Goal: Task Accomplishment & Management: Complete application form

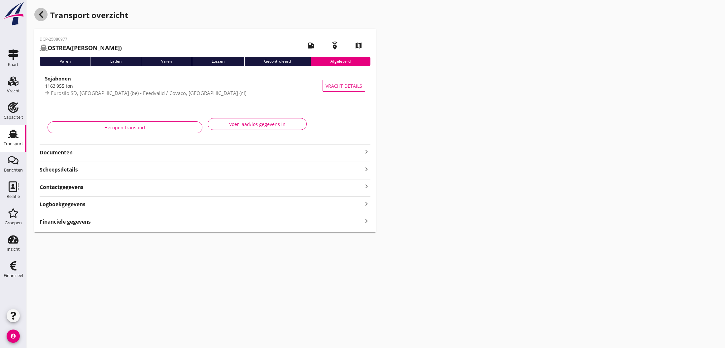
click at [38, 15] on icon "button" at bounding box center [41, 15] width 8 height 8
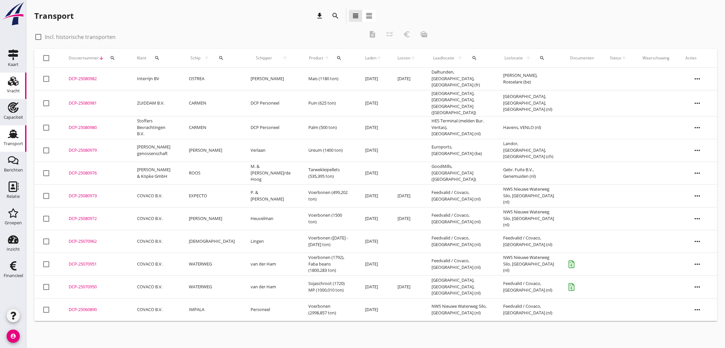
click at [16, 84] on use at bounding box center [13, 81] width 11 height 9
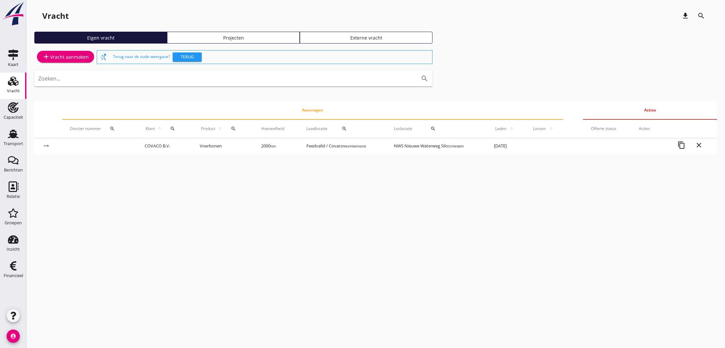
click at [67, 58] on div "add Vracht aanmaken" at bounding box center [65, 57] width 47 height 8
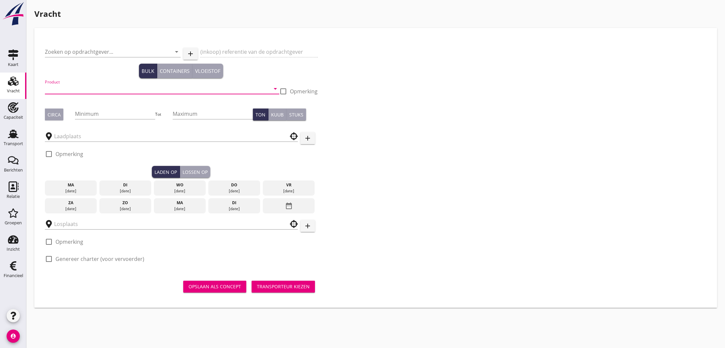
click at [66, 90] on input "Product" at bounding box center [157, 88] width 225 height 11
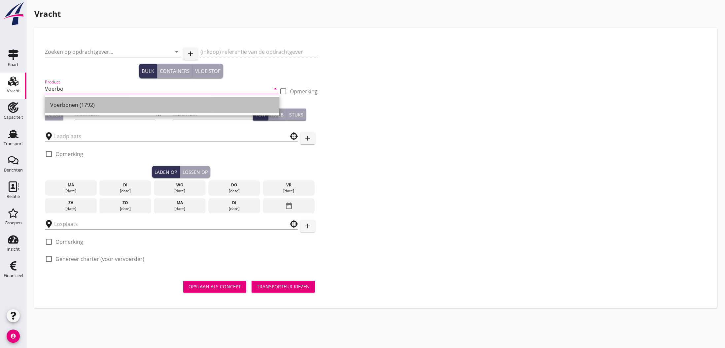
click at [71, 107] on div "Voerbonen (1792)" at bounding box center [162, 105] width 224 height 8
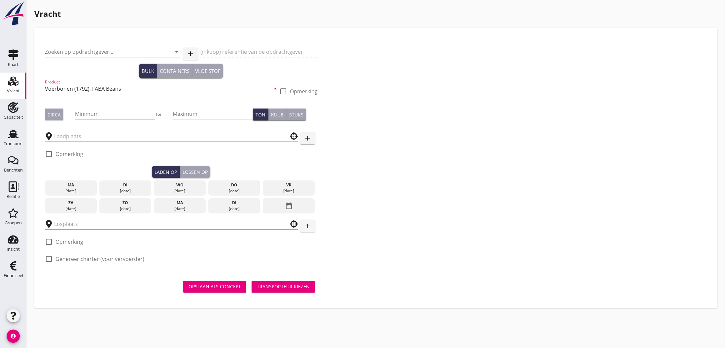
type input "Voerbonen (1792), FABA Beans"
click at [82, 115] on input "Minimum" at bounding box center [115, 114] width 80 height 11
type input "500"
click at [187, 113] on input "Maximum" at bounding box center [213, 114] width 80 height 11
type input "525"
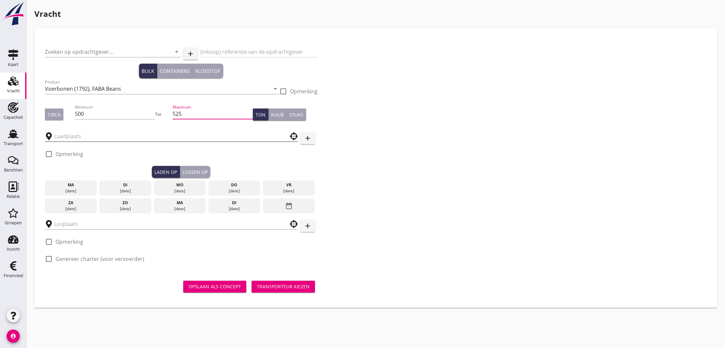
click at [62, 138] on input "text" at bounding box center [166, 136] width 225 height 11
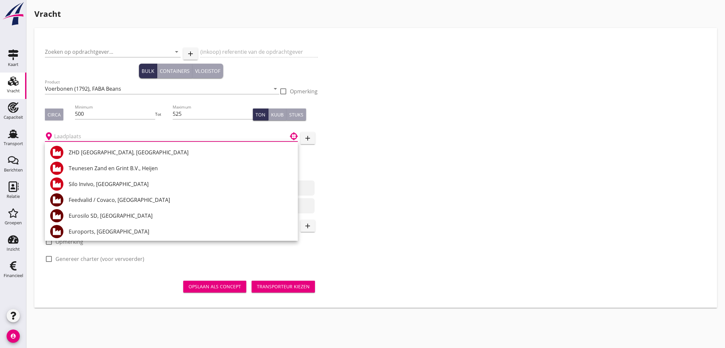
click at [105, 200] on div "Feedvalid / Covaco, [GEOGRAPHIC_DATA]" at bounding box center [181, 200] width 224 height 8
type input "Feedvalid / Covaco, [GEOGRAPHIC_DATA]"
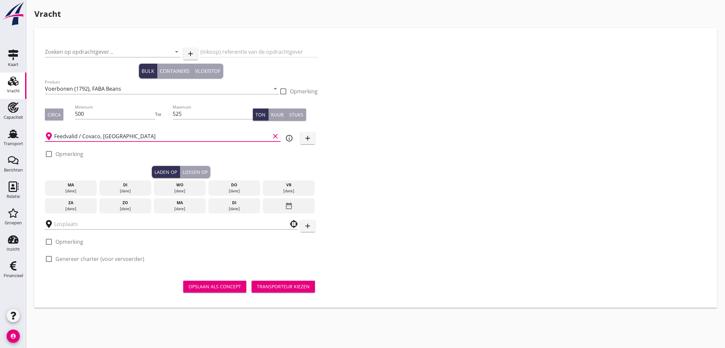
click at [224, 206] on div "[DATE]" at bounding box center [234, 209] width 49 height 6
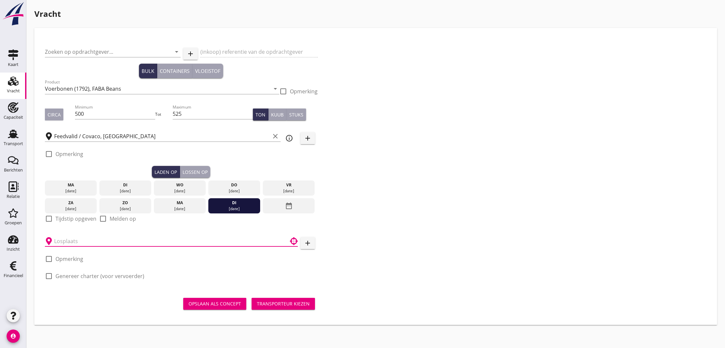
click at [70, 241] on input "text" at bounding box center [166, 241] width 225 height 11
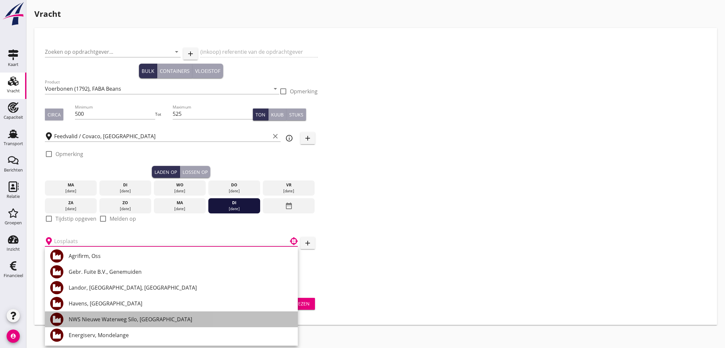
click at [95, 316] on div "NWS Nieuwe Waterweg Silo, [GEOGRAPHIC_DATA]" at bounding box center [181, 319] width 224 height 8
type input "NWS Nieuwe Waterweg Silo, [GEOGRAPHIC_DATA]"
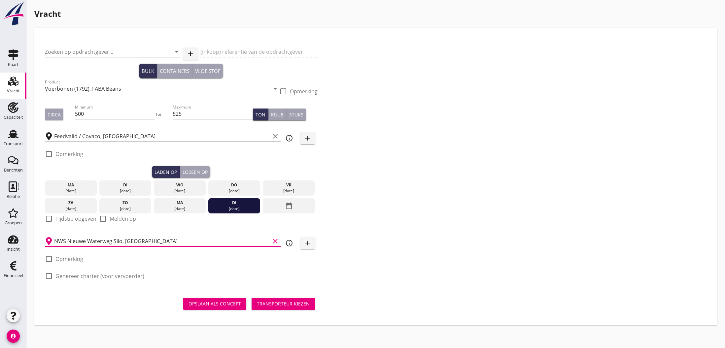
click at [220, 305] on div "Opslaan als concept" at bounding box center [214, 303] width 52 height 7
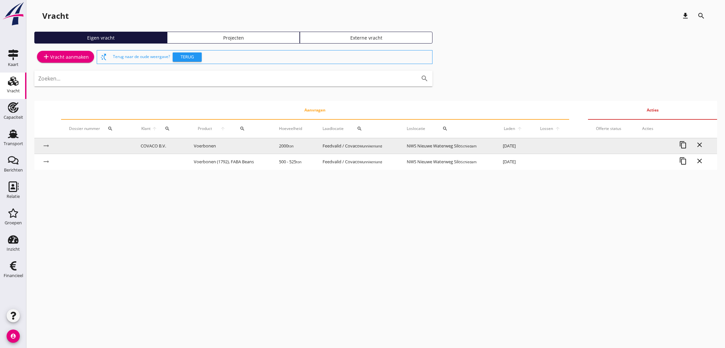
click at [150, 146] on td "COVACO B.V." at bounding box center [159, 146] width 53 height 16
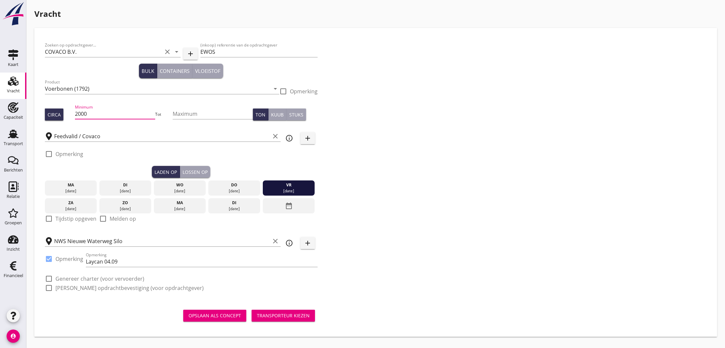
drag, startPoint x: 77, startPoint y: 115, endPoint x: 89, endPoint y: 115, distance: 12.5
click at [88, 115] on input "2000" at bounding box center [115, 114] width 80 height 11
drag, startPoint x: 80, startPoint y: 115, endPoint x: 85, endPoint y: 115, distance: 5.6
click at [86, 114] on input "125" at bounding box center [115, 114] width 80 height 11
type input "1525"
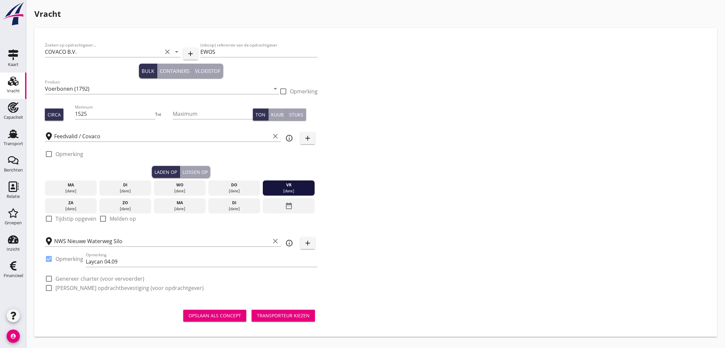
click at [73, 156] on label "Opmerking" at bounding box center [69, 154] width 28 height 7
checkbox input "true"
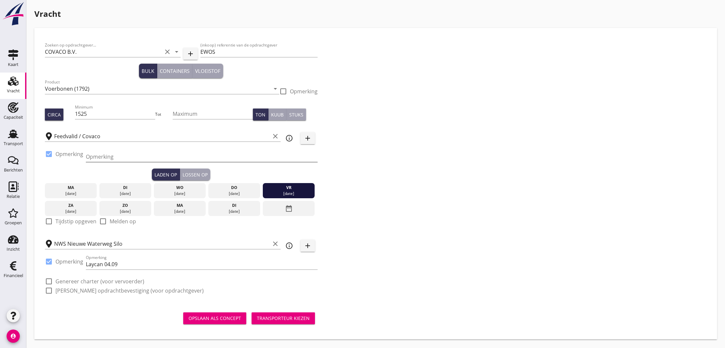
click at [94, 157] on input "Opmerking" at bounding box center [202, 156] width 232 height 11
click at [194, 156] on input "Onder de luiken vol maken, ca. 1484 / 1485. restant vorige reis ca 41/42 ton" at bounding box center [202, 156] width 232 height 11
type input "Onder de luiken vol maken, ca. 1484 / 1485. + restant vorige reis ca 41/42 ton"
click at [228, 191] on div "[DATE]" at bounding box center [234, 194] width 49 height 6
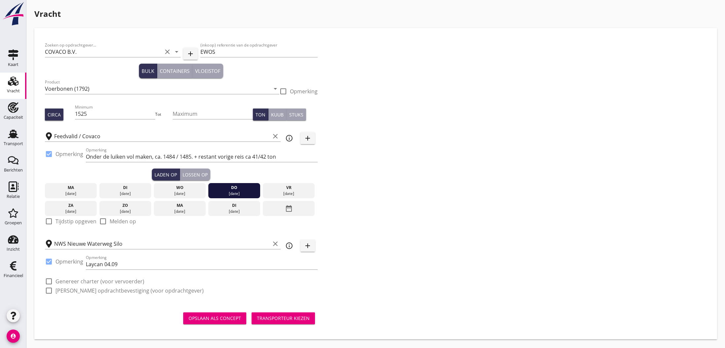
click at [48, 220] on div at bounding box center [48, 221] width 11 height 11
checkbox input "true"
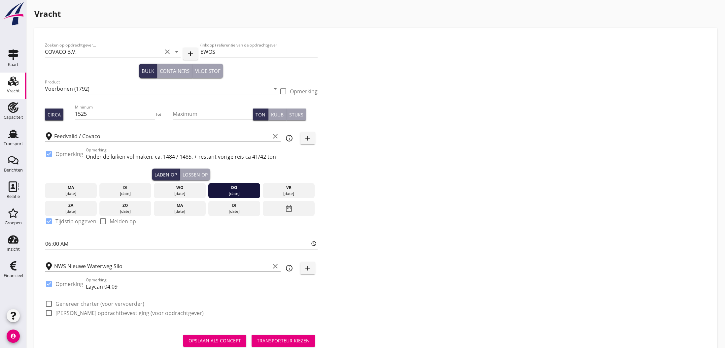
click at [48, 246] on input "06:00" at bounding box center [181, 244] width 273 height 11
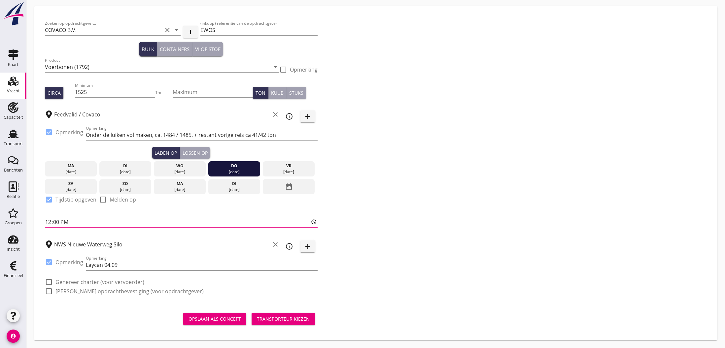
scroll to position [22, 0]
type input "12:00"
click at [70, 282] on label "Genereer charter (voor vervoerder)" at bounding box center [99, 282] width 89 height 7
checkbox input "true"
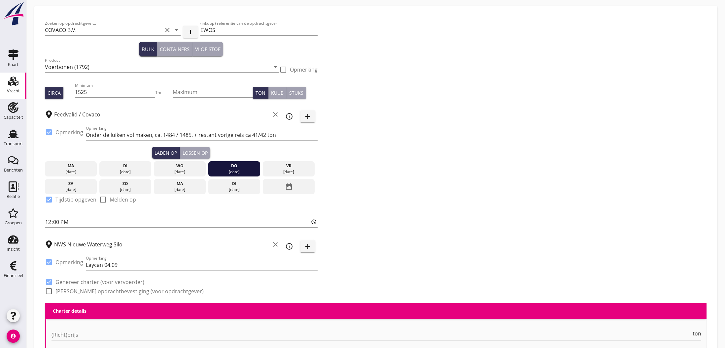
click at [66, 293] on label "[PERSON_NAME] opdrachtbevestiging (voor opdrachtgever)" at bounding box center [129, 291] width 148 height 7
checkbox input "true"
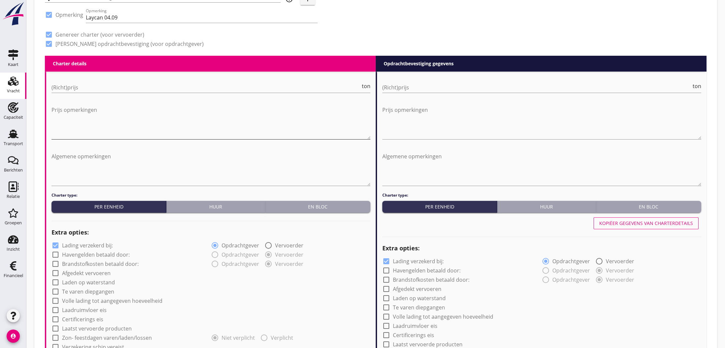
scroll to position [265, 0]
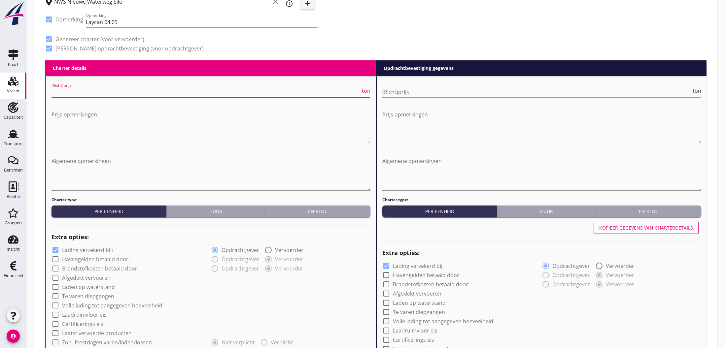
click at [113, 91] on input "(Richt)prijs" at bounding box center [205, 92] width 309 height 11
type input "4"
click at [102, 123] on textarea "Prijs opmerkingen" at bounding box center [210, 126] width 319 height 35
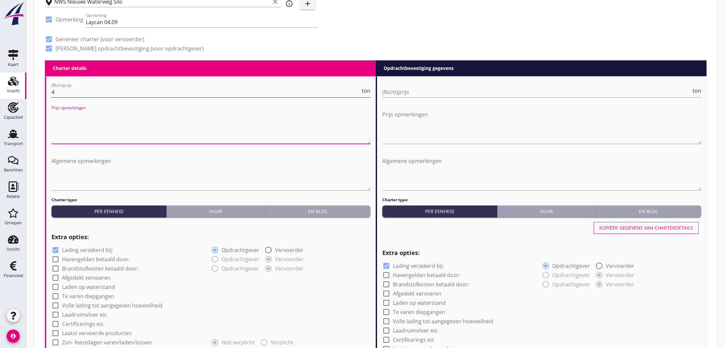
click at [78, 92] on input "4" at bounding box center [205, 92] width 309 height 11
click at [73, 123] on textarea "Prijs opmerkingen" at bounding box center [210, 126] width 319 height 35
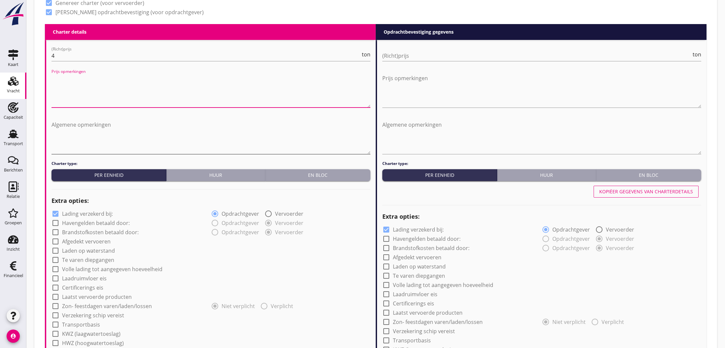
scroll to position [303, 0]
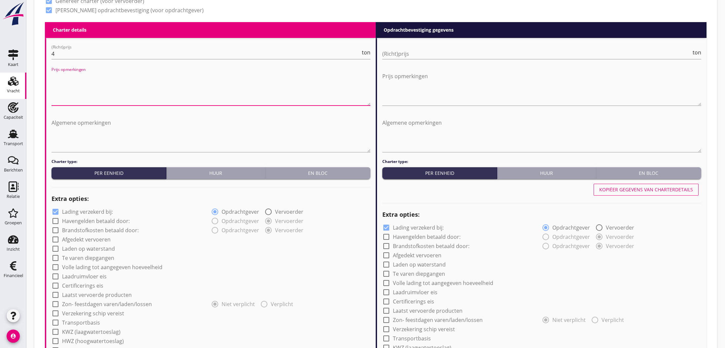
drag, startPoint x: 69, startPoint y: 220, endPoint x: 67, endPoint y: 229, distance: 8.5
click at [69, 220] on label "Havengelden betaald door:" at bounding box center [96, 221] width 68 height 7
checkbox input "true"
click at [67, 229] on label "Brandstofkosten betaald door:" at bounding box center [100, 230] width 77 height 7
checkbox input "true"
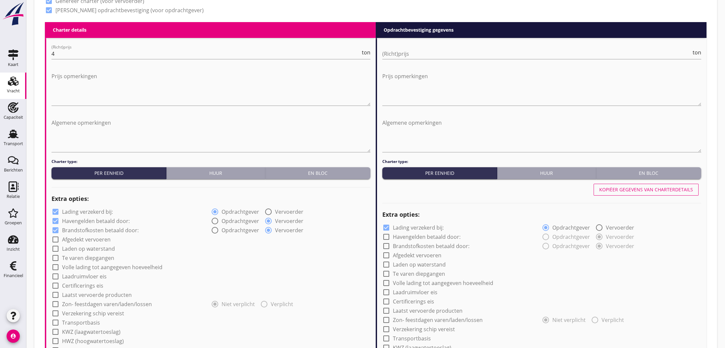
click at [72, 240] on label "Afgedekt vervoeren" at bounding box center [86, 239] width 49 height 7
checkbox input "true"
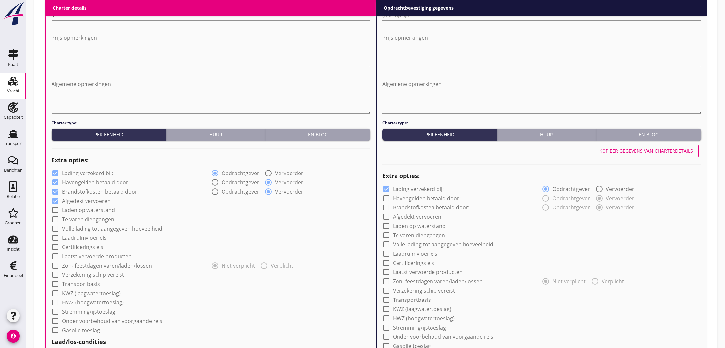
scroll to position [344, 0]
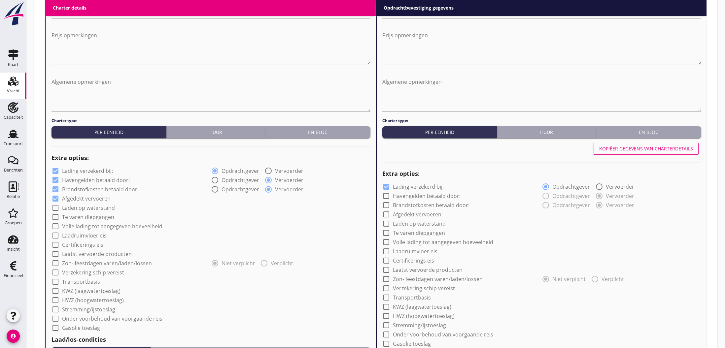
click at [67, 245] on label "Certificerings eis" at bounding box center [82, 245] width 41 height 7
checkbox input "true"
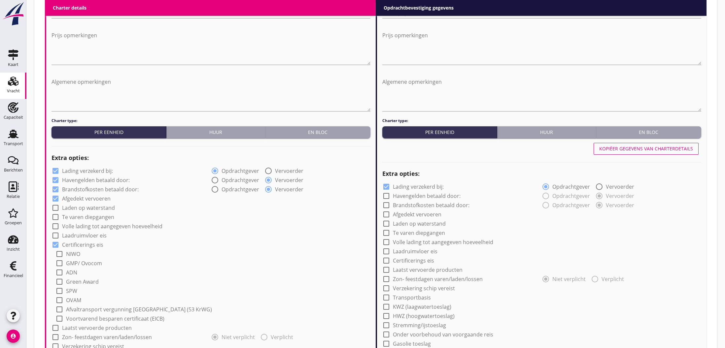
click at [74, 265] on label "GMP/ Ovocom" at bounding box center [84, 263] width 36 height 7
checkbox input "true"
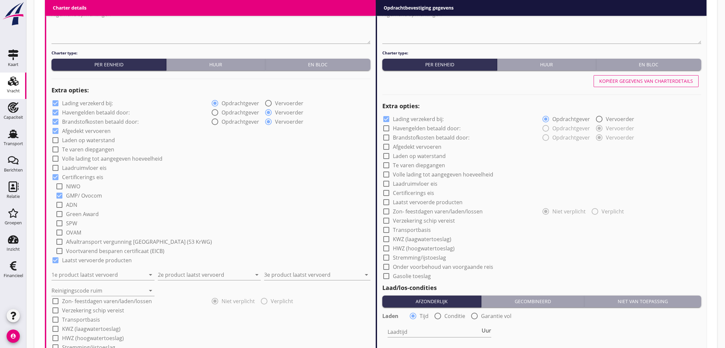
scroll to position [416, 0]
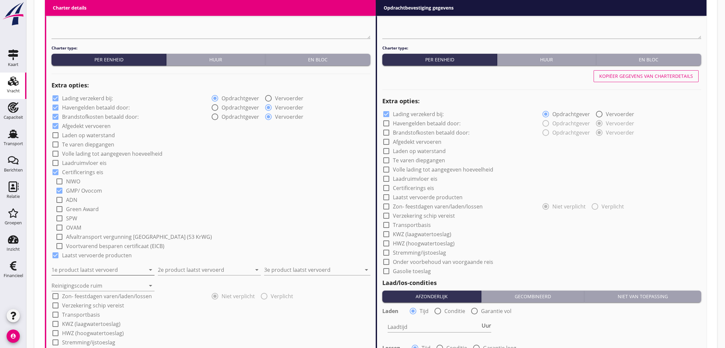
click at [74, 270] on input "1e product laatst vervoerd" at bounding box center [98, 270] width 94 height 11
click at [104, 286] on div "Voerbonen (1792)" at bounding box center [103, 286] width 92 height 8
type input "Voerbonen (1792)"
click at [175, 266] on input "2e product laatst vervoerd" at bounding box center [205, 270] width 94 height 11
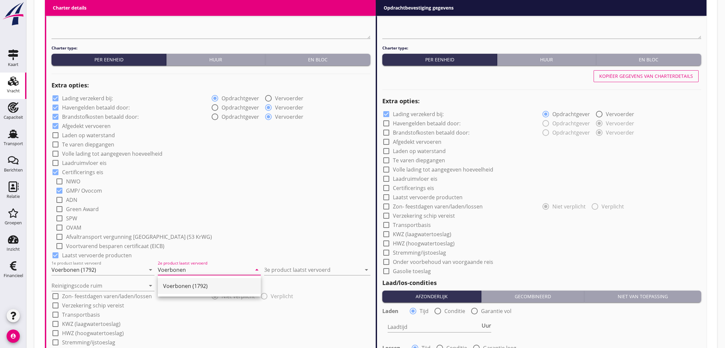
click at [178, 288] on div "Voerbonen (1792)" at bounding box center [209, 286] width 92 height 8
type input "Voerbonen (1792)"
click at [290, 268] on input "3e product laatst vervoerd" at bounding box center [312, 270] width 97 height 11
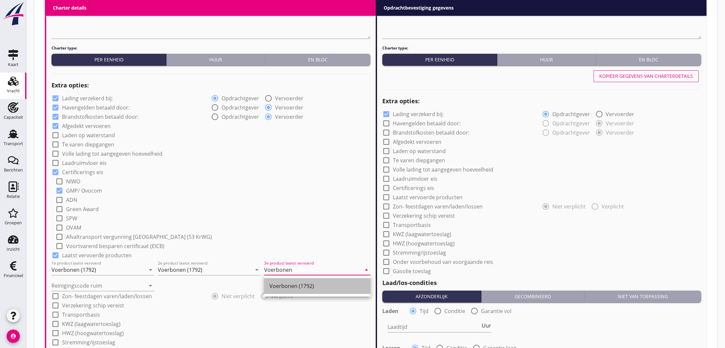
click at [283, 287] on div "Voerbonen (1792)" at bounding box center [317, 286] width 96 height 8
type input "Voerbonen (1792)"
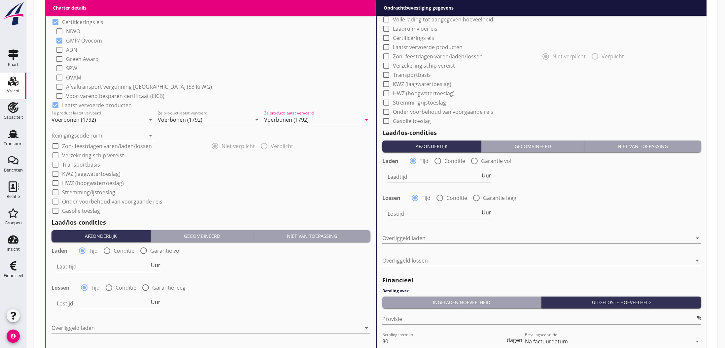
scroll to position [570, 0]
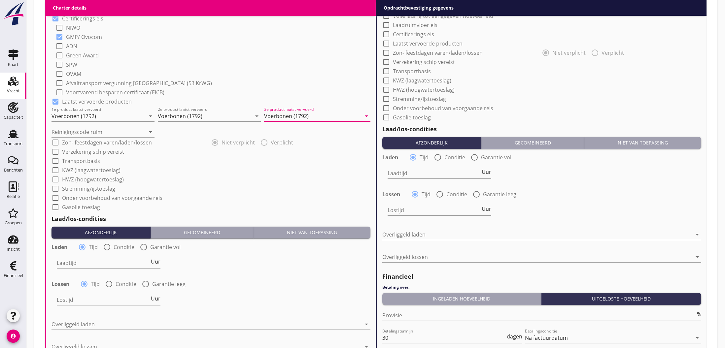
click at [107, 248] on div at bounding box center [106, 247] width 11 height 11
radio input "false"
radio input "true"
click at [93, 262] on div at bounding box center [130, 263] width 147 height 11
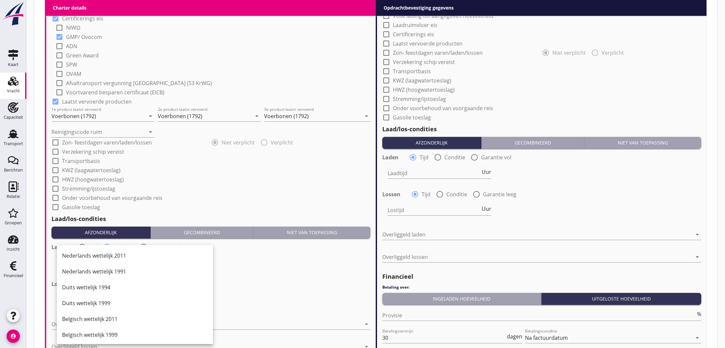
click at [246, 286] on div "Lossen radio_button_checked Tijd radio_button_unchecked Conditie radio_button_u…" at bounding box center [210, 283] width 319 height 9
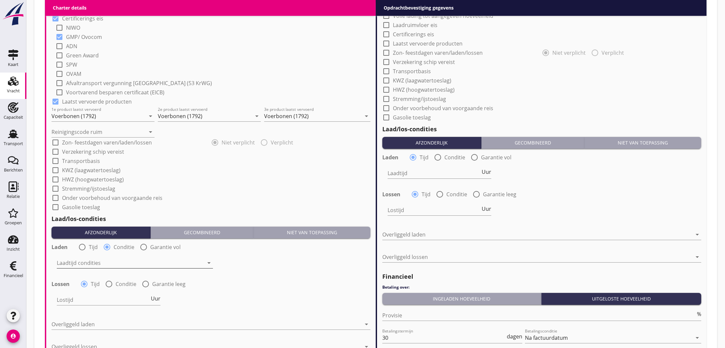
click at [93, 263] on div at bounding box center [130, 263] width 147 height 11
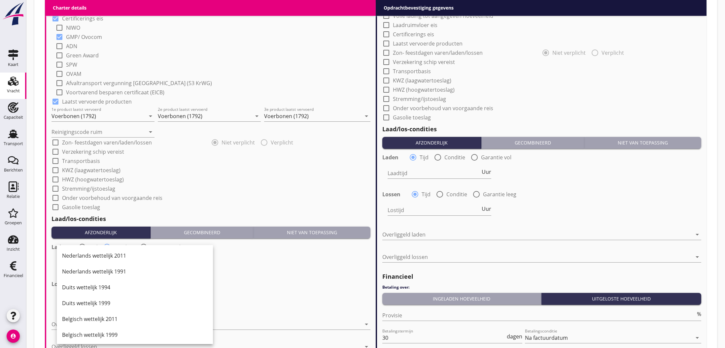
drag, startPoint x: 267, startPoint y: 282, endPoint x: 177, endPoint y: 263, distance: 92.7
click at [267, 282] on div "Lossen radio_button_checked Tijd radio_button_unchecked Conditie radio_button_u…" at bounding box center [210, 283] width 319 height 9
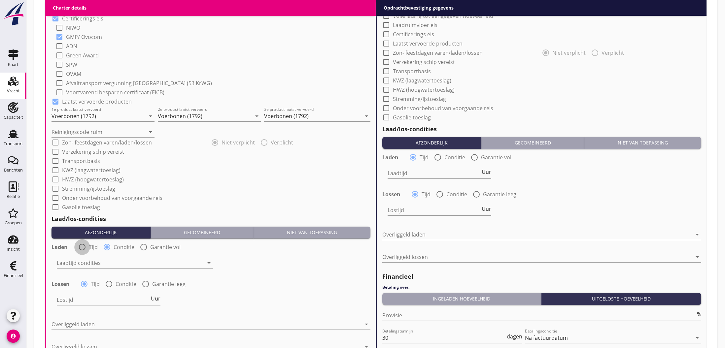
click at [85, 247] on div at bounding box center [82, 247] width 11 height 11
radio input "true"
click at [85, 263] on input "Laadtijd" at bounding box center [103, 263] width 93 height 11
type input "36"
click at [66, 300] on input "Lostijd" at bounding box center [103, 300] width 93 height 11
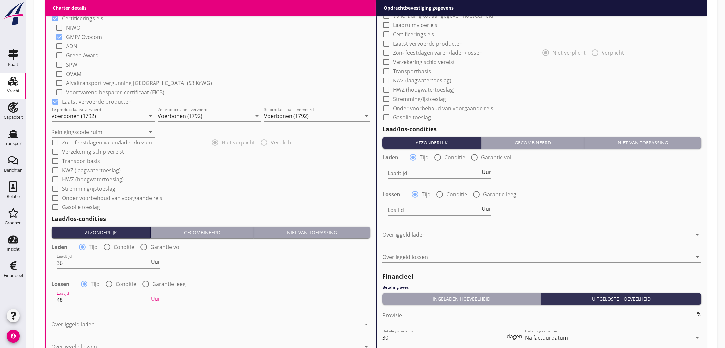
type input "48"
click at [89, 324] on div at bounding box center [206, 324] width 310 height 11
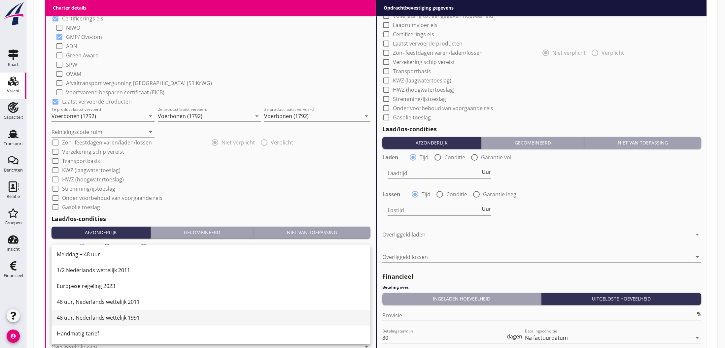
scroll to position [334, 0]
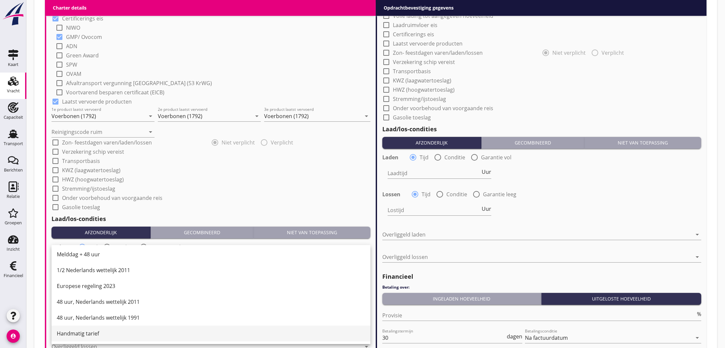
click at [93, 331] on div "Handmatig tarief" at bounding box center [211, 334] width 308 height 8
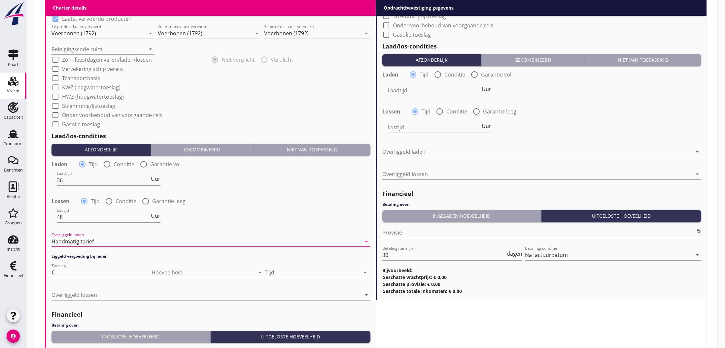
scroll to position [656, 0]
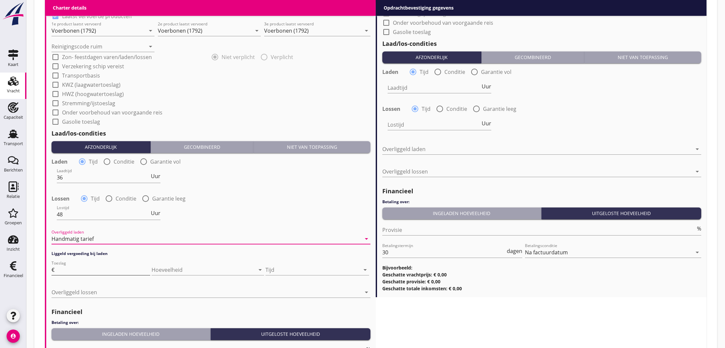
click at [86, 269] on input "Toeslag" at bounding box center [103, 270] width 94 height 11
type input "475"
click at [174, 271] on div at bounding box center [198, 270] width 94 height 11
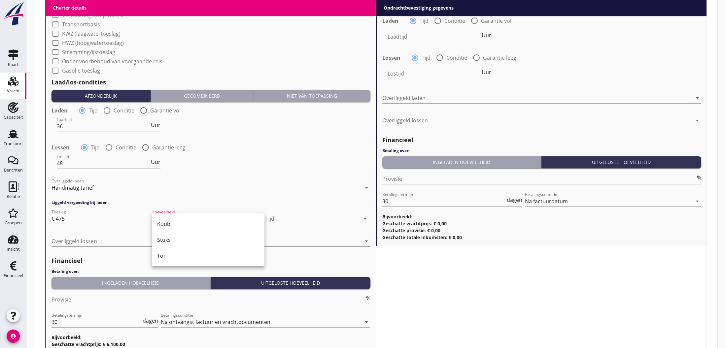
scroll to position [707, 0]
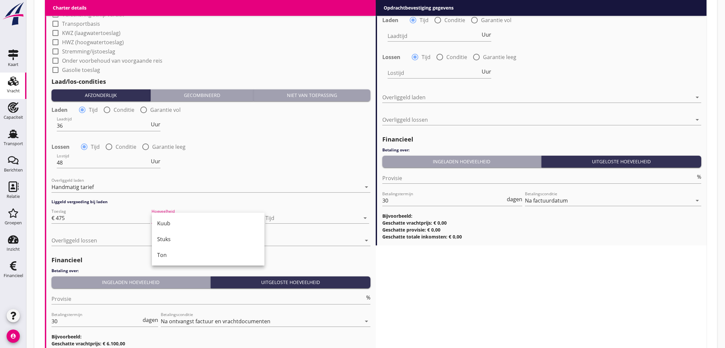
click at [185, 197] on div at bounding box center [210, 197] width 319 height 4
click at [271, 220] on div at bounding box center [312, 218] width 94 height 11
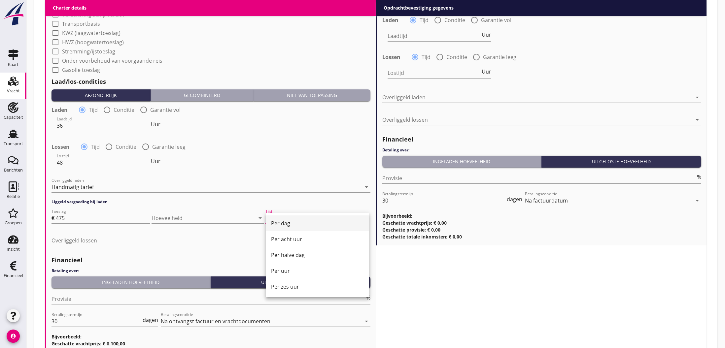
click at [288, 227] on div "Per dag" at bounding box center [317, 223] width 93 height 8
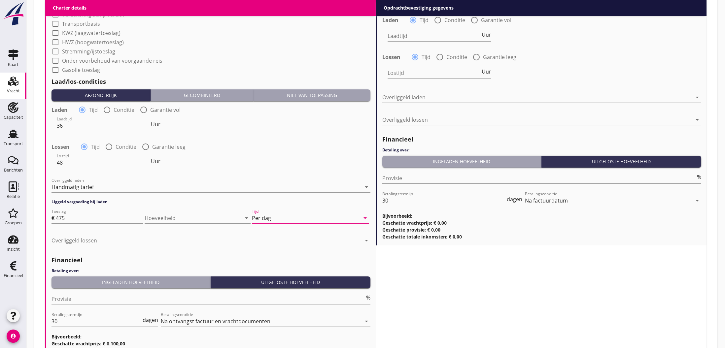
click at [123, 242] on div at bounding box center [206, 240] width 310 height 11
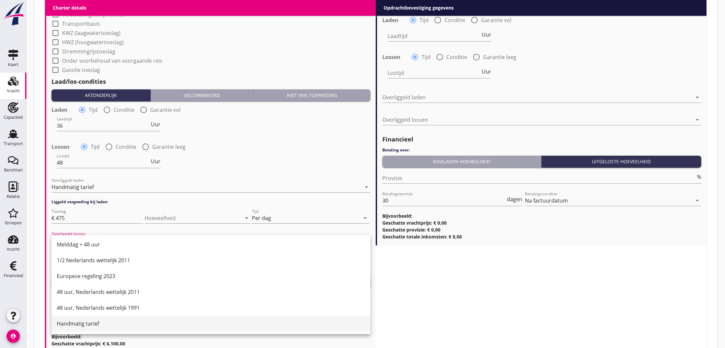
scroll to position [334, 0]
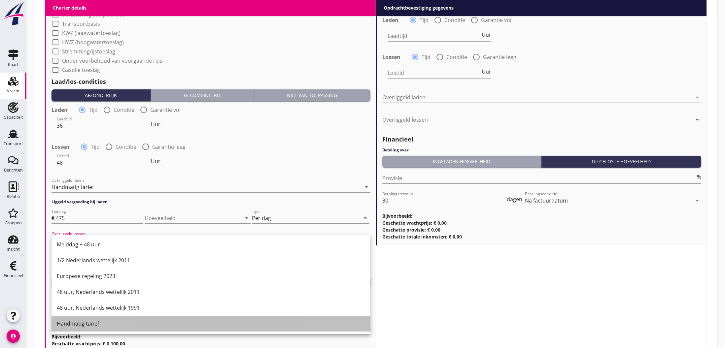
click at [101, 323] on div "Handmatig tarief" at bounding box center [211, 324] width 308 height 8
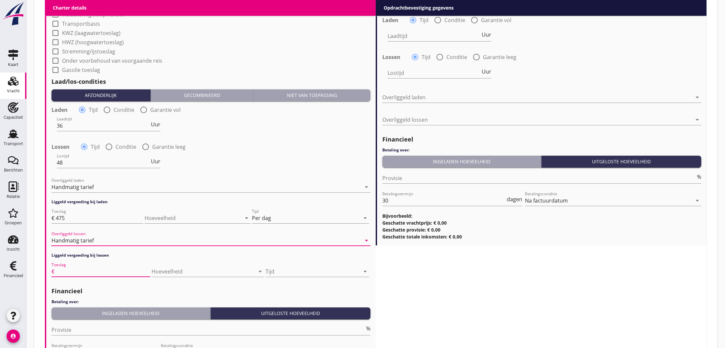
click at [78, 273] on input "Toeslag" at bounding box center [103, 271] width 94 height 11
type input "475"
click at [282, 273] on div at bounding box center [312, 271] width 94 height 11
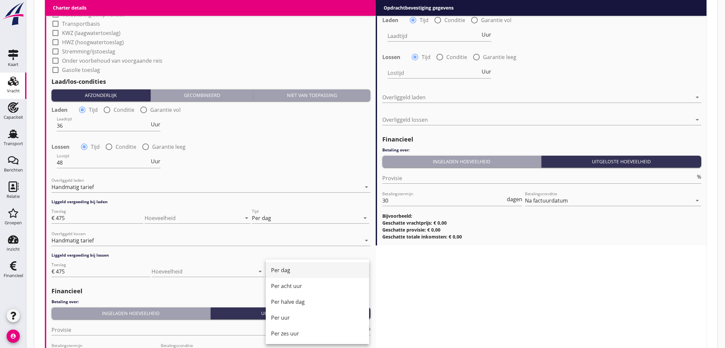
click at [279, 273] on div "Per dag" at bounding box center [317, 270] width 93 height 8
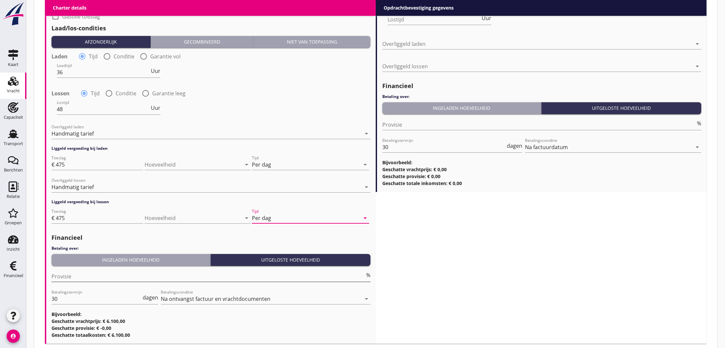
scroll to position [764, 0]
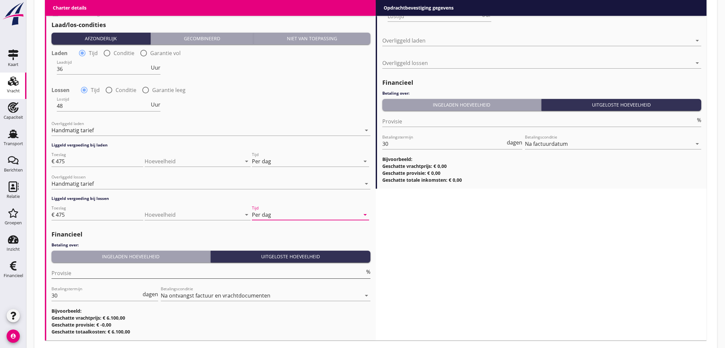
click at [121, 276] on input "Provisie" at bounding box center [207, 273] width 313 height 11
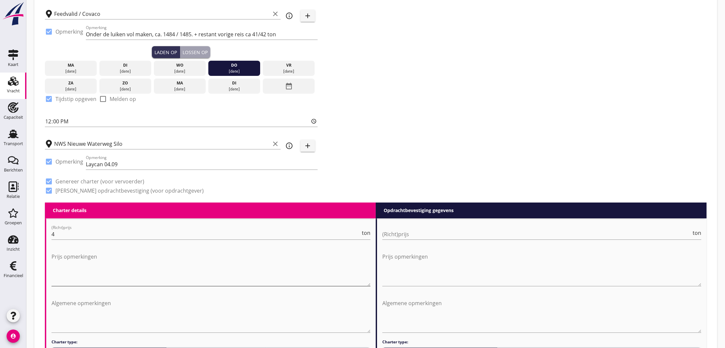
scroll to position [121, 0]
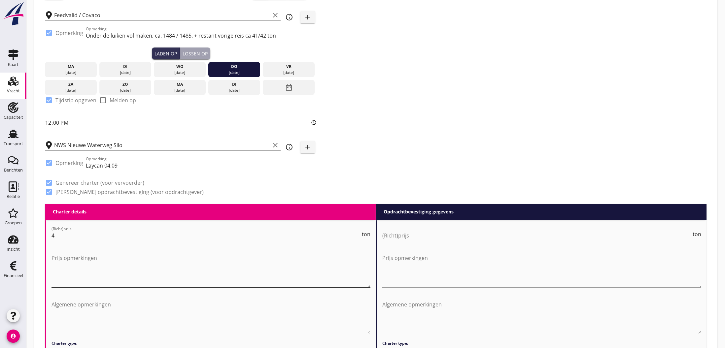
type input "5"
click at [62, 267] on textarea "Prijs opmerkingen" at bounding box center [210, 270] width 319 height 35
click at [69, 237] on input "4" at bounding box center [205, 235] width 309 height 11
type input "4.00"
click at [71, 271] on textarea "Prijs opmerkingen" at bounding box center [210, 270] width 319 height 35
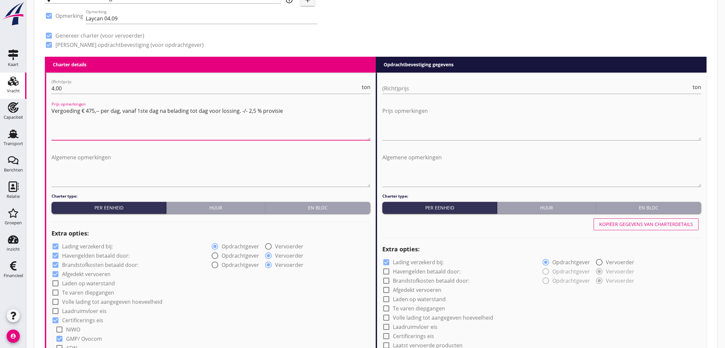
scroll to position [264, 0]
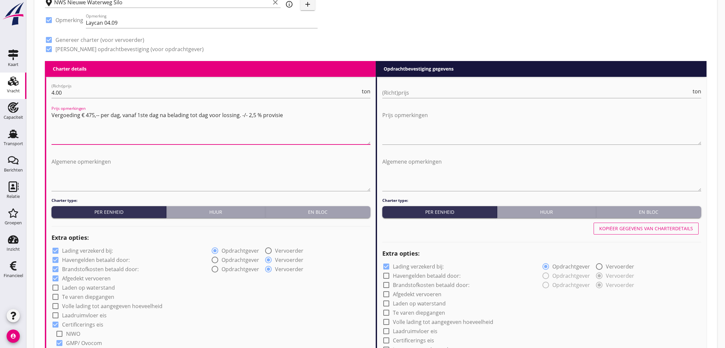
type textarea "Vergoeding € 475,-- per dag, vanaf 1ste dag na belading tot dag voor lossing. -…"
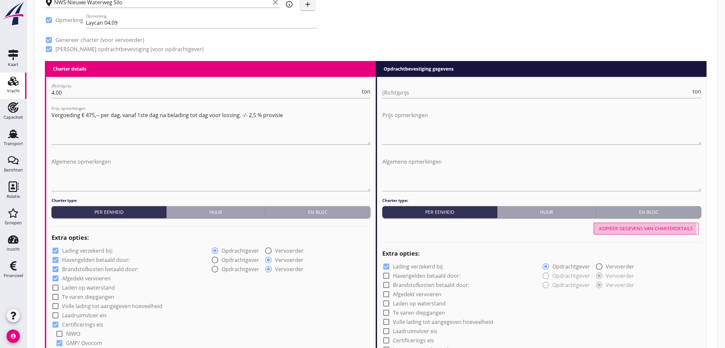
click at [606, 229] on div "Kopiëer gegevens van charterdetails" at bounding box center [646, 228] width 94 height 7
checkbox input "true"
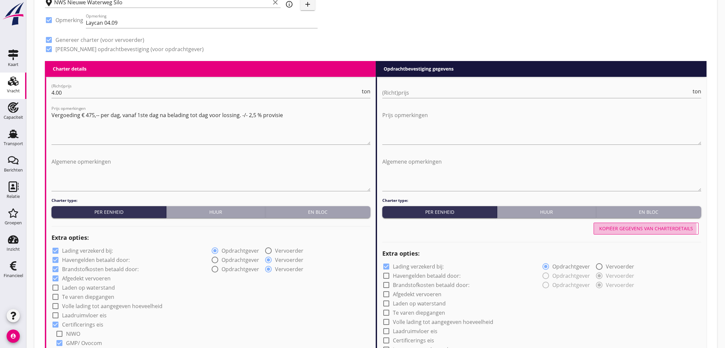
checkbox input "true"
type input "36"
type input "48"
click at [408, 91] on input "(Richt)prijs" at bounding box center [536, 92] width 309 height 11
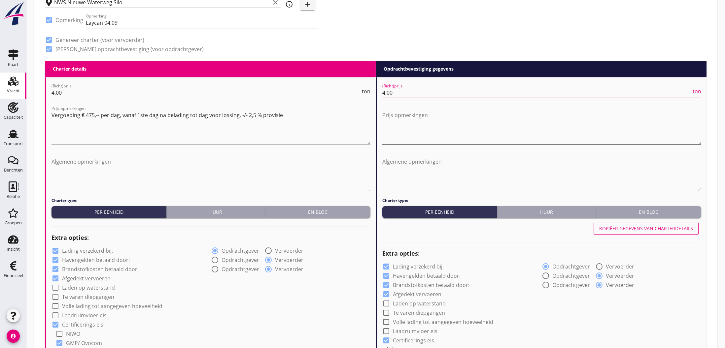
type input "4.00"
click at [395, 122] on textarea "Prijs opmerkingen" at bounding box center [541, 127] width 319 height 35
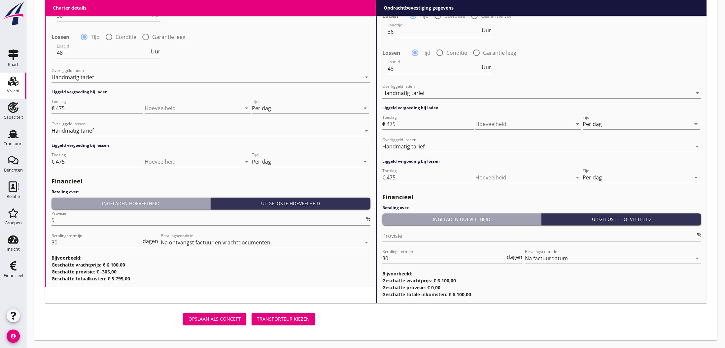
scroll to position [817, 0]
type textarea "+Fee"
click at [280, 318] on div "Transporteur kiezen" at bounding box center [283, 318] width 53 height 7
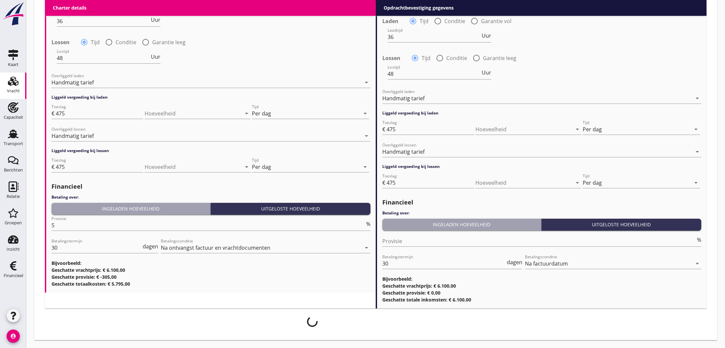
scroll to position [812, 0]
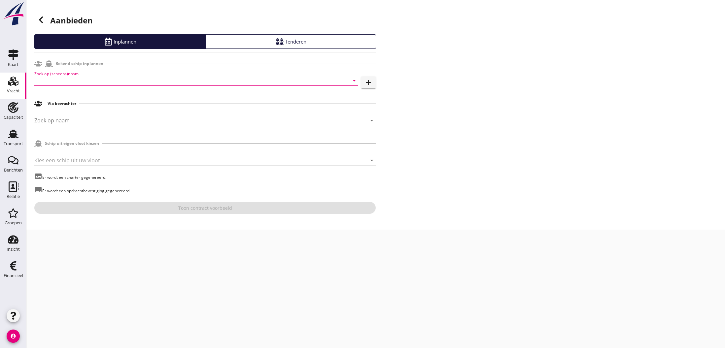
click at [61, 82] on input "Zoek op (scheeps)naam" at bounding box center [186, 80] width 305 height 11
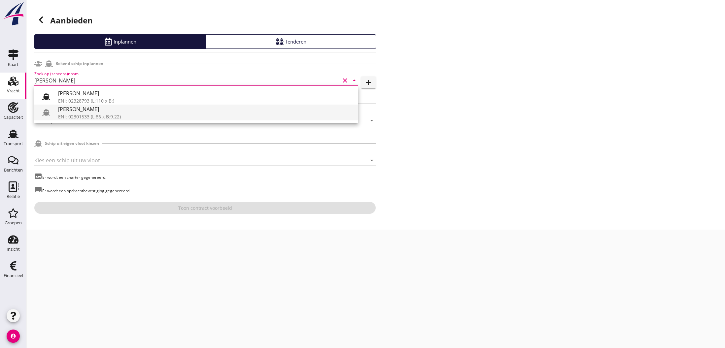
click at [84, 112] on div "[PERSON_NAME]" at bounding box center [205, 109] width 295 height 8
type input "[PERSON_NAME]"
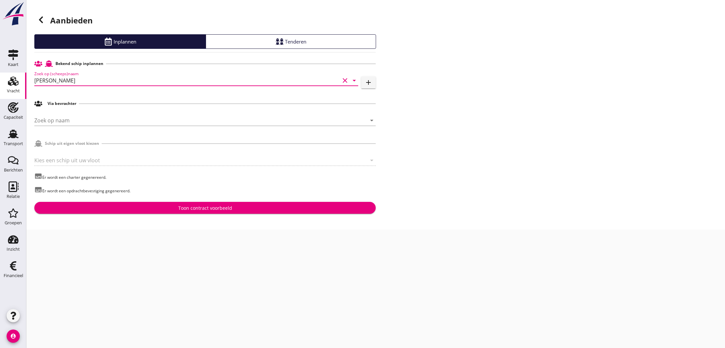
click at [215, 210] on div "Toon contract voorbeeld" at bounding box center [205, 208] width 54 height 7
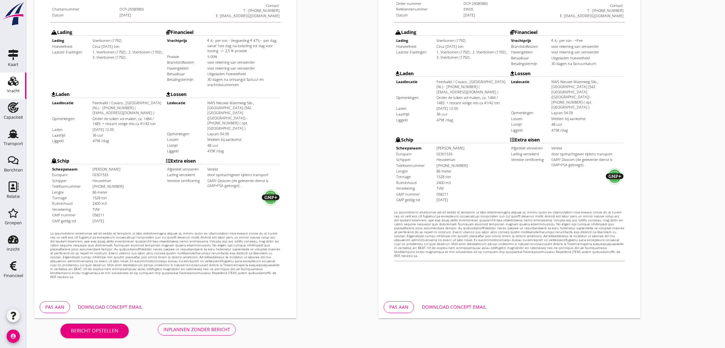
scroll to position [141, 0]
click at [203, 330] on div "Inplannen zonder bericht" at bounding box center [196, 329] width 67 height 7
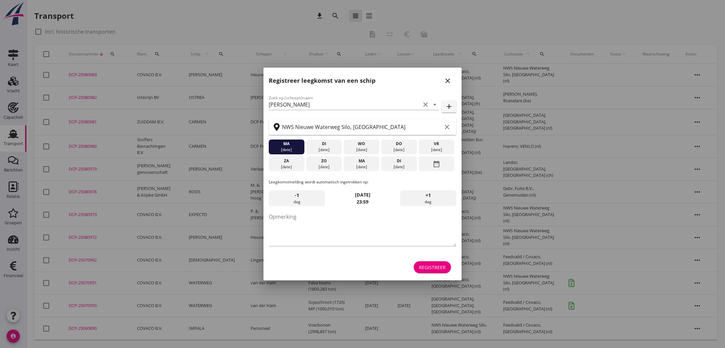
click at [448, 81] on icon "close" at bounding box center [448, 81] width 8 height 8
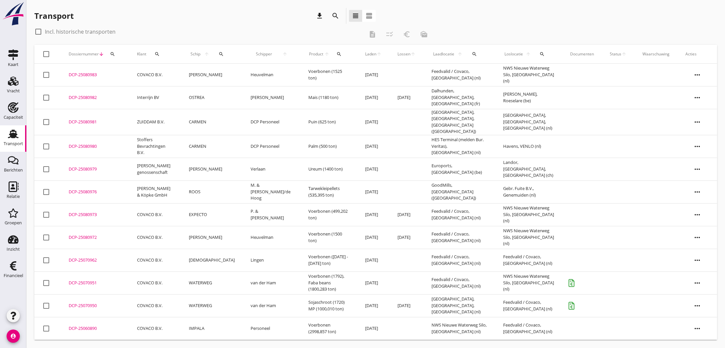
click at [364, 75] on td "[DATE]" at bounding box center [373, 75] width 32 height 23
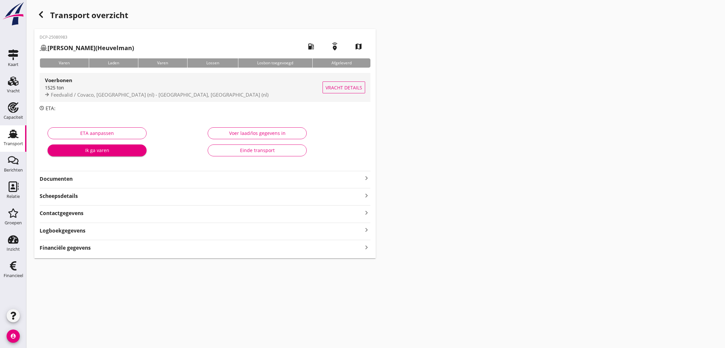
click at [131, 89] on div "1525 ton" at bounding box center [184, 87] width 278 height 7
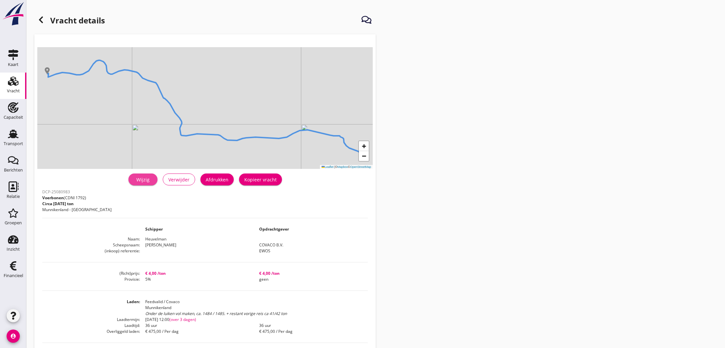
click at [144, 182] on div "Wijzig" at bounding box center [143, 179] width 18 height 7
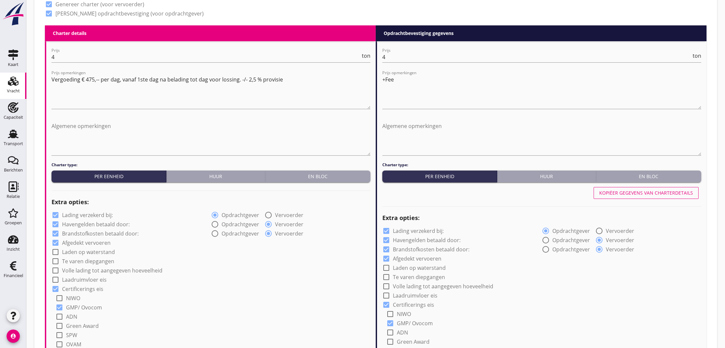
scroll to position [280, 0]
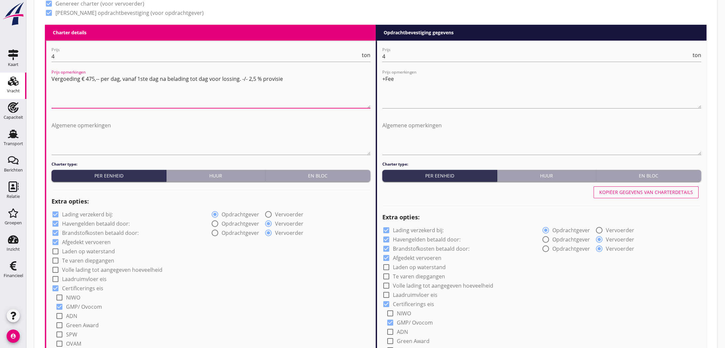
drag, startPoint x: 51, startPoint y: 79, endPoint x: 239, endPoint y: 81, distance: 187.4
click at [239, 81] on textarea "Vergoeding € 475,-- per dag, vanaf 1ste dag na belading tot dag voor lossing. -…" at bounding box center [210, 91] width 319 height 35
click at [401, 135] on textarea "Algemene opmerkingen" at bounding box center [541, 137] width 319 height 35
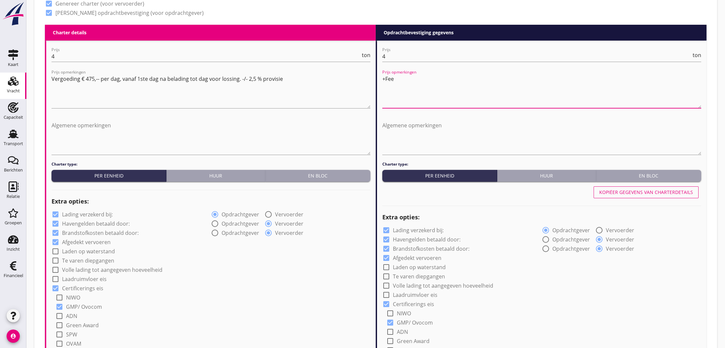
click at [415, 77] on textarea "+Fee" at bounding box center [541, 91] width 319 height 35
click at [415, 79] on textarea "+Fee." at bounding box center [541, 91] width 319 height 35
paste textarea "Vergoeding € 475,-- per dag, vanaf 1ste dag na belading tot dag voor lossing."
click at [396, 79] on textarea "+Fee.Vergoeding € 475,-- per dag, vanaf 1ste dag na belading tot dag voor lossi…" at bounding box center [541, 91] width 319 height 35
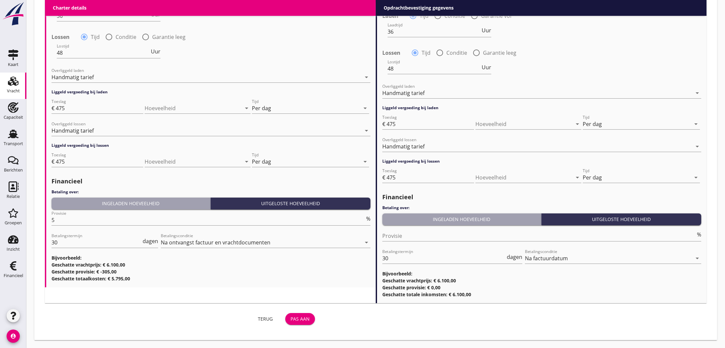
scroll to position [797, 0]
type textarea "+Fee. Vergoeding € 475,-- per dag, vanaf 1ste dag na belading tot dag voor loss…"
click at [301, 320] on div "Pas aan" at bounding box center [299, 318] width 19 height 7
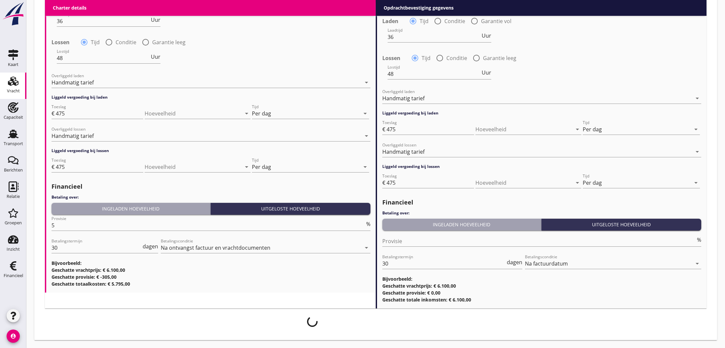
scroll to position [792, 0]
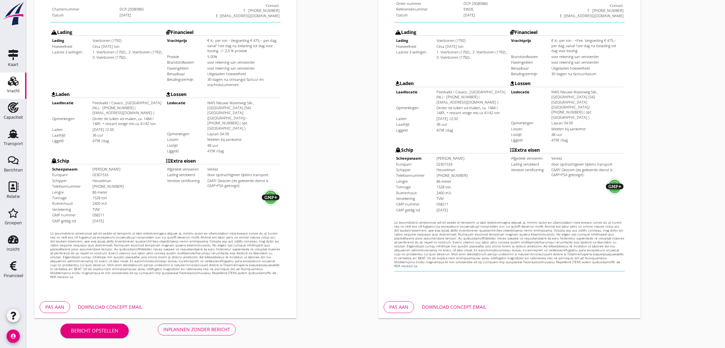
scroll to position [141, 0]
click at [210, 332] on div "Inplannen zonder bericht" at bounding box center [196, 329] width 67 height 7
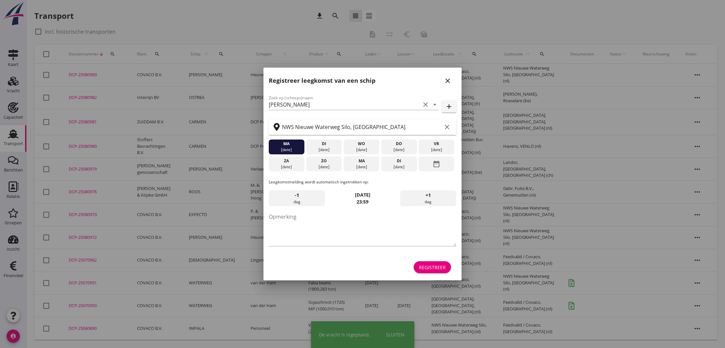
click at [449, 83] on icon "close" at bounding box center [448, 81] width 8 height 8
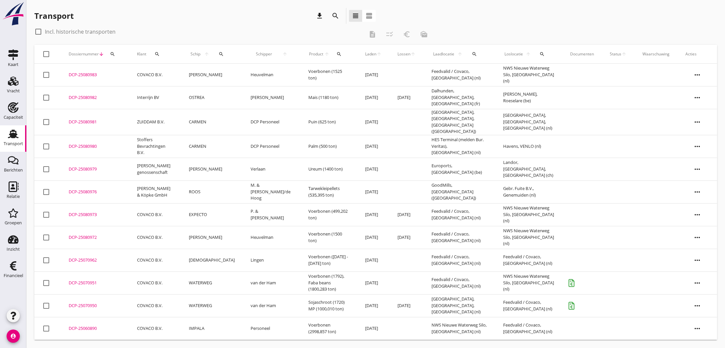
click at [300, 82] on td "Voerbonen (1525 ton)" at bounding box center [328, 75] width 57 height 23
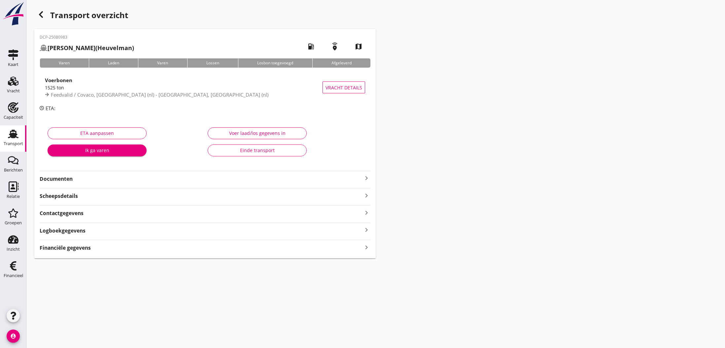
click at [366, 177] on icon "keyboard_arrow_right" at bounding box center [366, 178] width 8 height 8
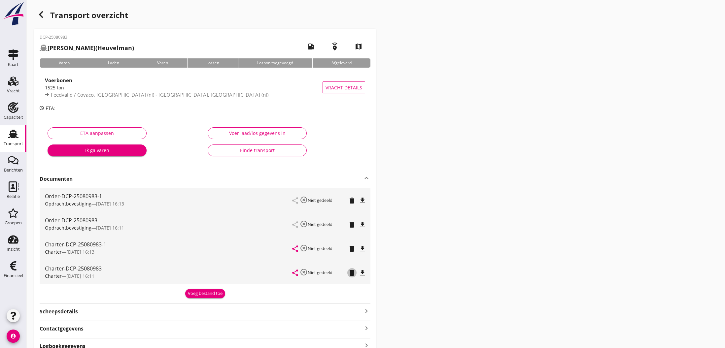
click at [353, 273] on icon "delete" at bounding box center [352, 273] width 8 height 8
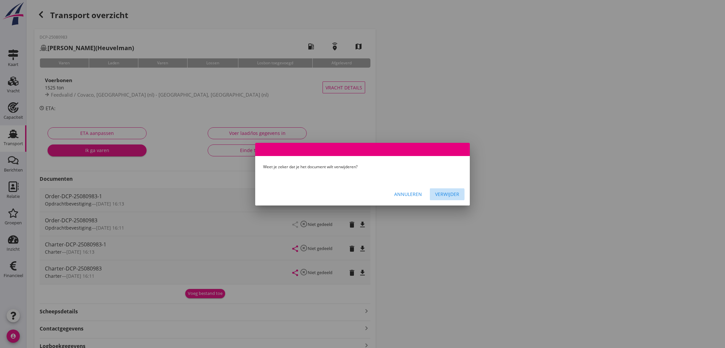
click at [443, 194] on div "Verwijder" at bounding box center [447, 194] width 24 height 7
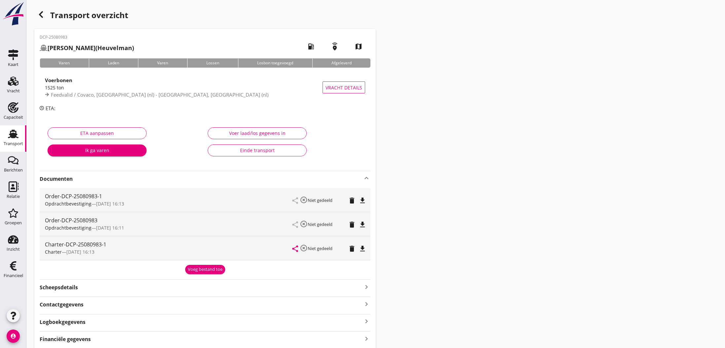
click at [351, 226] on icon "delete" at bounding box center [352, 225] width 8 height 8
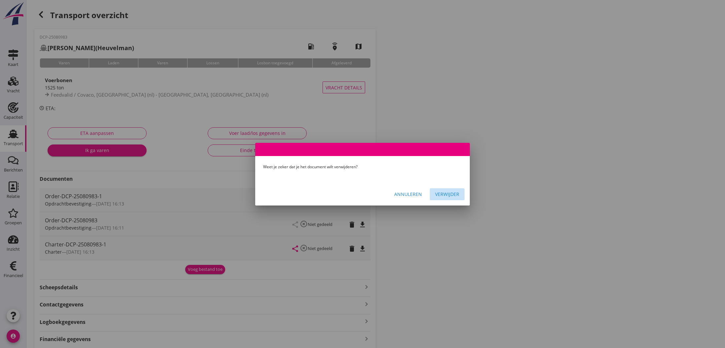
click at [452, 194] on div "Verwijder" at bounding box center [447, 194] width 24 height 7
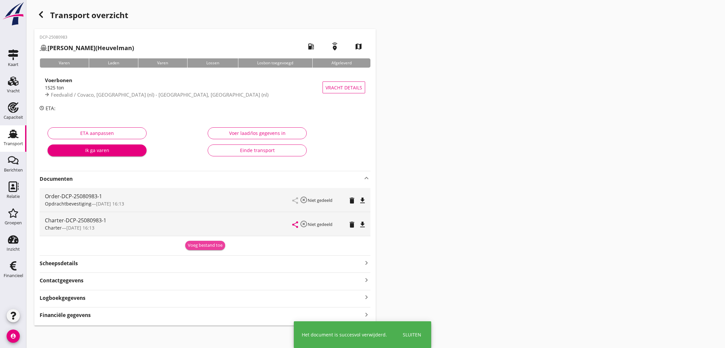
click at [204, 247] on div "Voeg bestand toe" at bounding box center [205, 245] width 35 height 7
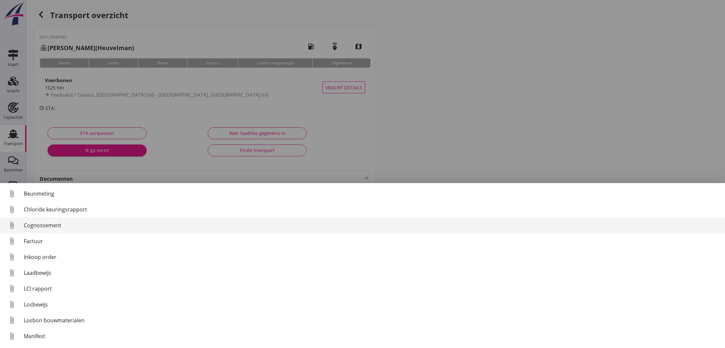
click at [52, 227] on div "Cognossement" at bounding box center [372, 225] width 696 height 8
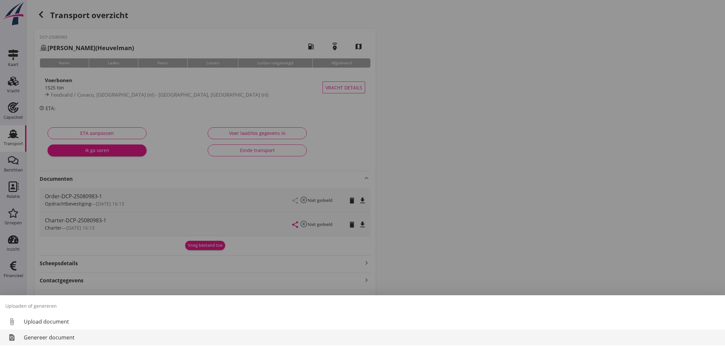
click at [53, 339] on div "Genereer document" at bounding box center [372, 338] width 696 height 8
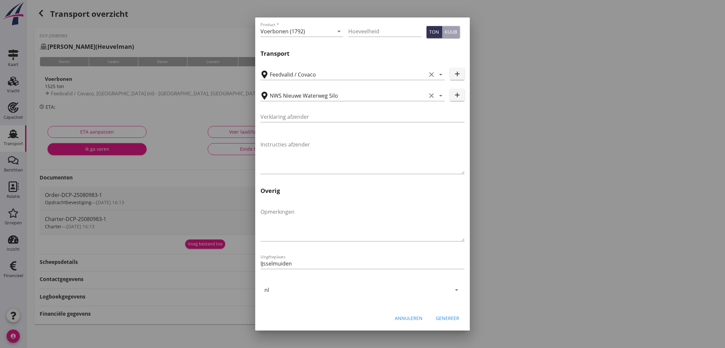
scroll to position [1, 0]
click at [445, 317] on div "Genereer" at bounding box center [447, 318] width 23 height 7
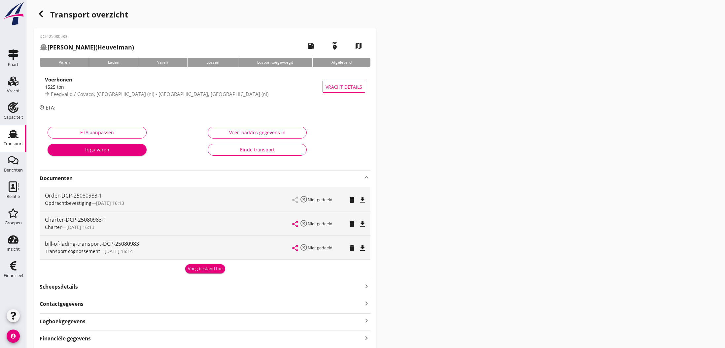
click at [208, 268] on div "Voeg bestand toe" at bounding box center [205, 269] width 35 height 7
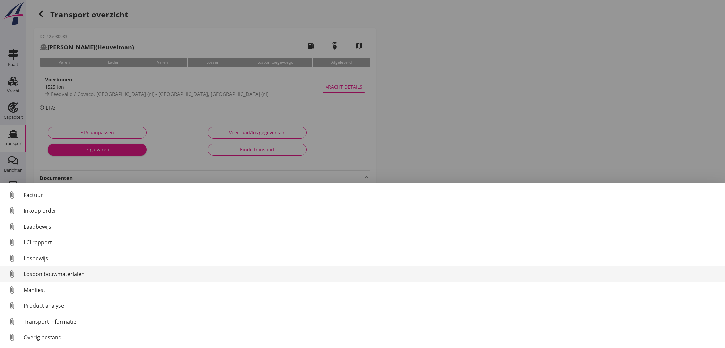
scroll to position [46, 0]
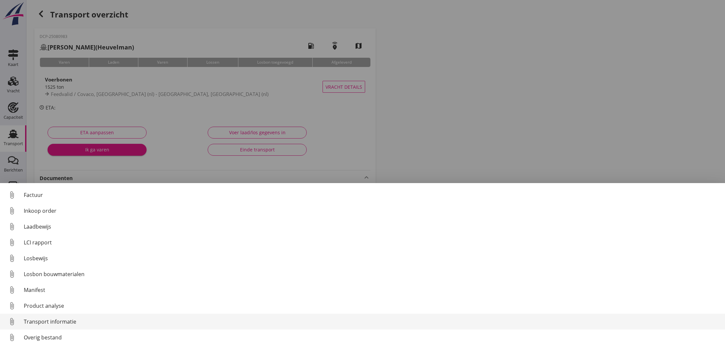
click at [51, 322] on div "Transport informatie" at bounding box center [372, 322] width 696 height 8
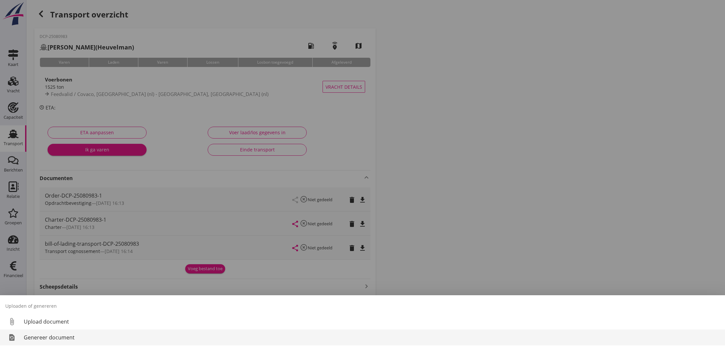
click at [43, 339] on div "Genereer document" at bounding box center [372, 338] width 696 height 8
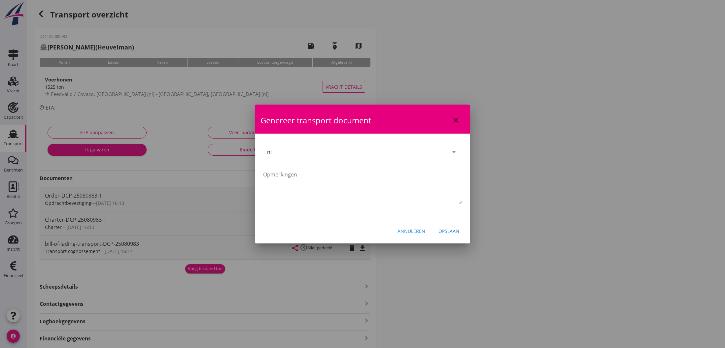
click at [451, 233] on div "Opslaan" at bounding box center [448, 231] width 21 height 7
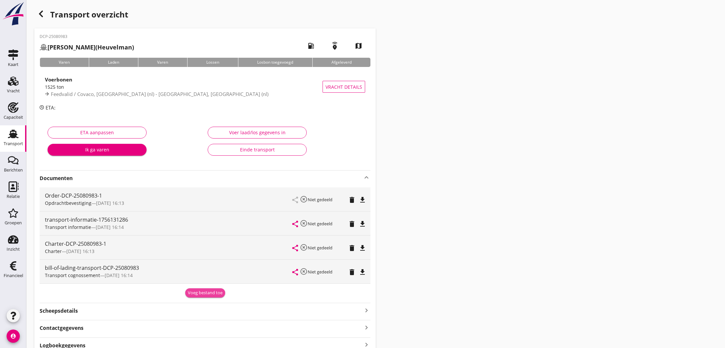
click at [203, 293] on div "Voeg bestand toe" at bounding box center [205, 293] width 35 height 7
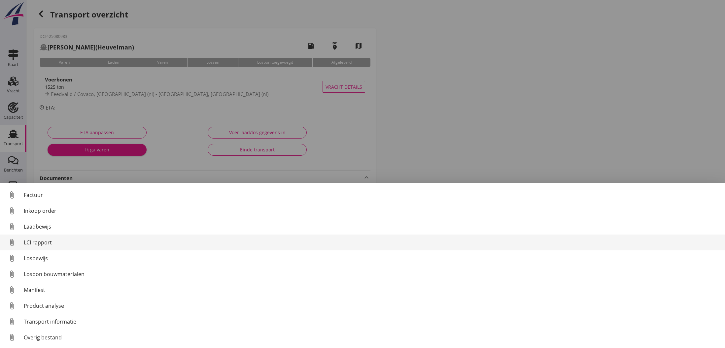
click at [40, 244] on div "LCI rapport" at bounding box center [372, 243] width 696 height 8
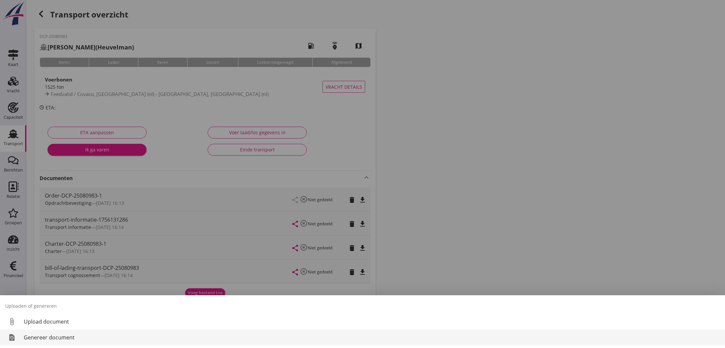
click at [72, 338] on div "Genereer document" at bounding box center [372, 338] width 696 height 8
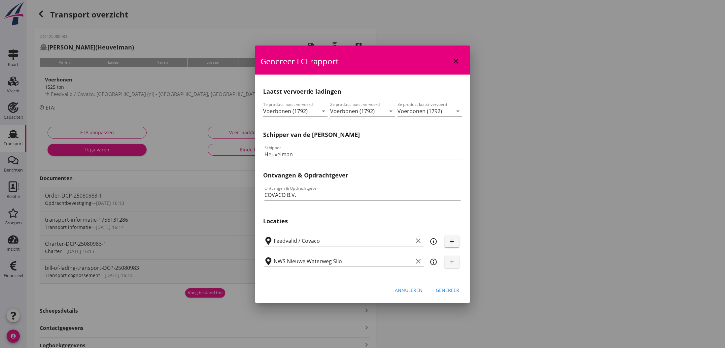
click at [447, 290] on div "Genereer" at bounding box center [447, 290] width 23 height 7
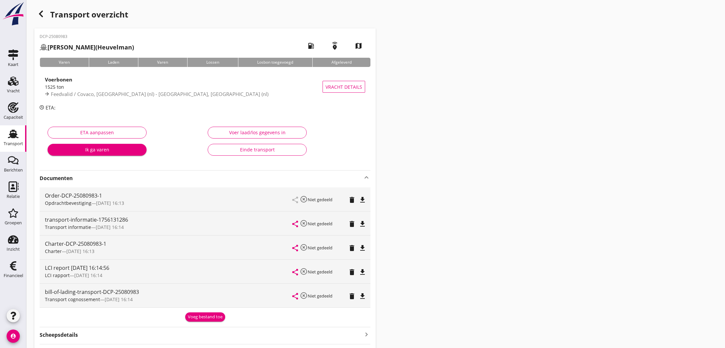
click at [362, 223] on icon "file_download" at bounding box center [362, 224] width 8 height 8
click at [362, 225] on icon "open_in_browser" at bounding box center [362, 224] width 8 height 8
click at [363, 272] on icon "file_download" at bounding box center [362, 272] width 8 height 8
click at [363, 273] on icon "open_in_browser" at bounding box center [362, 272] width 8 height 8
click at [363, 295] on icon "file_download" at bounding box center [362, 296] width 8 height 8
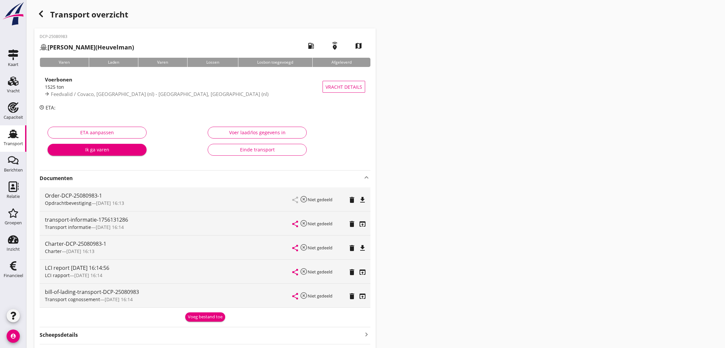
click at [363, 296] on icon "open_in_browser" at bounding box center [362, 296] width 8 height 8
click at [362, 199] on icon "file_download" at bounding box center [362, 200] width 8 height 8
click at [362, 199] on icon "open_in_browser" at bounding box center [362, 200] width 8 height 8
click at [362, 249] on icon "file_download" at bounding box center [362, 248] width 8 height 8
click at [362, 249] on icon "open_in_browser" at bounding box center [362, 248] width 8 height 8
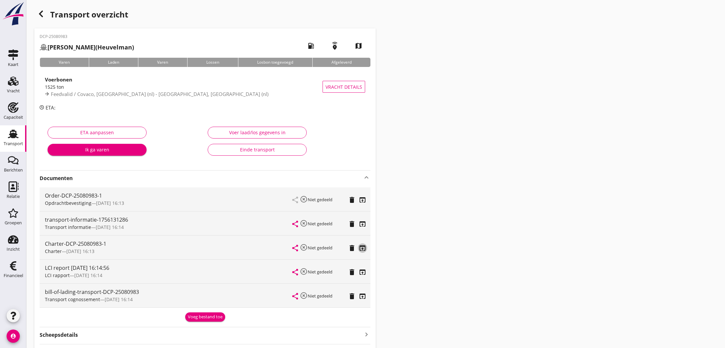
click at [361, 248] on icon "open_in_browser" at bounding box center [362, 248] width 8 height 8
click at [363, 200] on icon "open_in_browser" at bounding box center [362, 200] width 8 height 8
click at [42, 16] on use "button" at bounding box center [41, 14] width 4 height 7
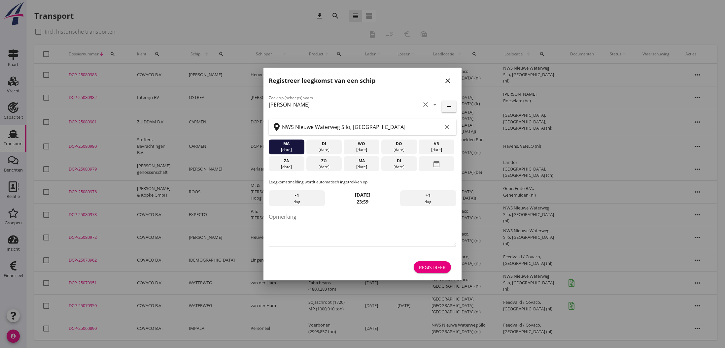
click at [449, 81] on icon "close" at bounding box center [448, 81] width 8 height 8
